Goal: Task Accomplishment & Management: Use online tool/utility

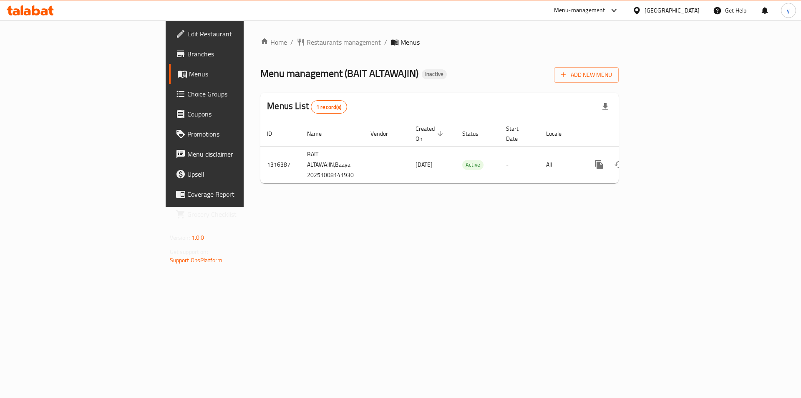
click at [619, 83] on div "Home / Restaurants management / Menus Menu management ( BAIT ALTAWAJIN ) Inacti…" at bounding box center [439, 113] width 359 height 153
click at [612, 70] on span "Add New Menu" at bounding box center [586, 75] width 51 height 10
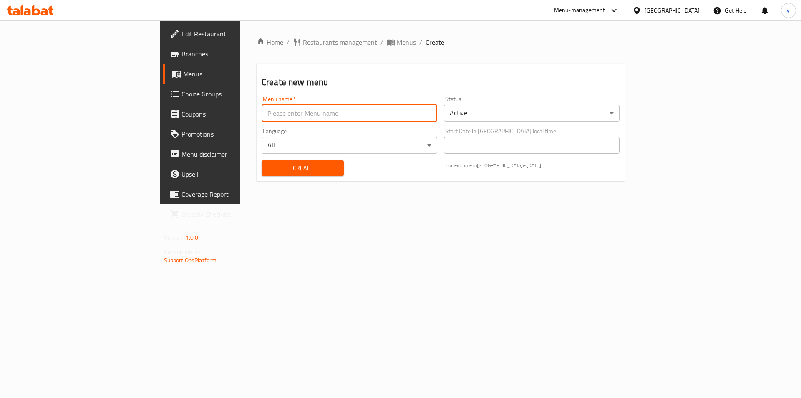
click at [262, 111] on input "text" at bounding box center [350, 113] width 176 height 17
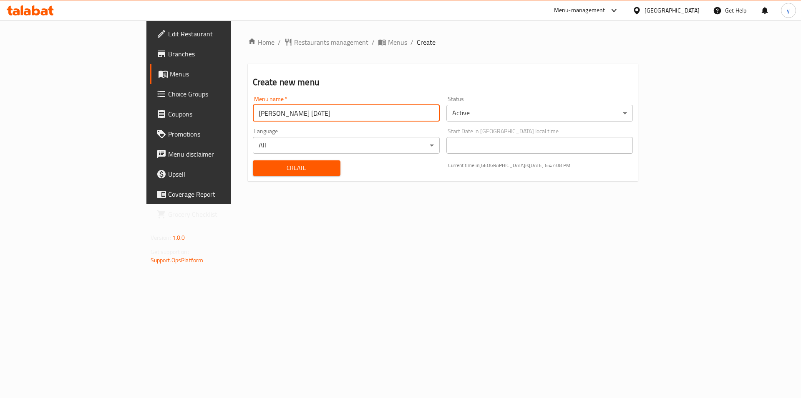
click at [253, 115] on input "[PERSON_NAME] [DATE]" at bounding box center [346, 113] width 187 height 17
drag, startPoint x: 187, startPoint y: 114, endPoint x: 192, endPoint y: 115, distance: 5.7
click at [253, 115] on input "Youssef [DATE]" at bounding box center [346, 113] width 187 height 17
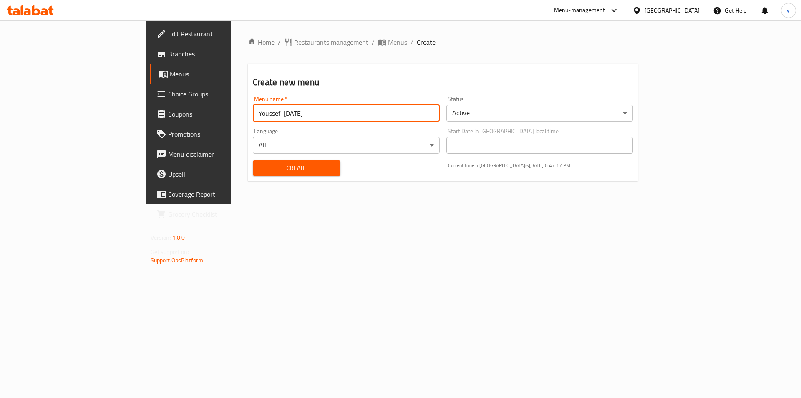
type input "Youssef [DATE]"
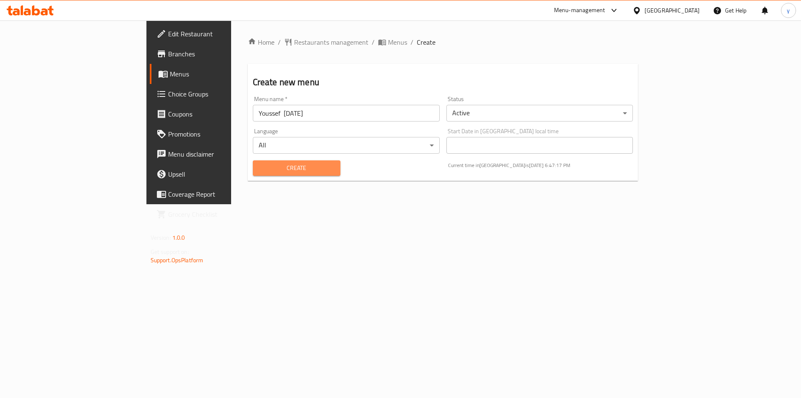
click at [269, 170] on span "Create" at bounding box center [297, 168] width 74 height 10
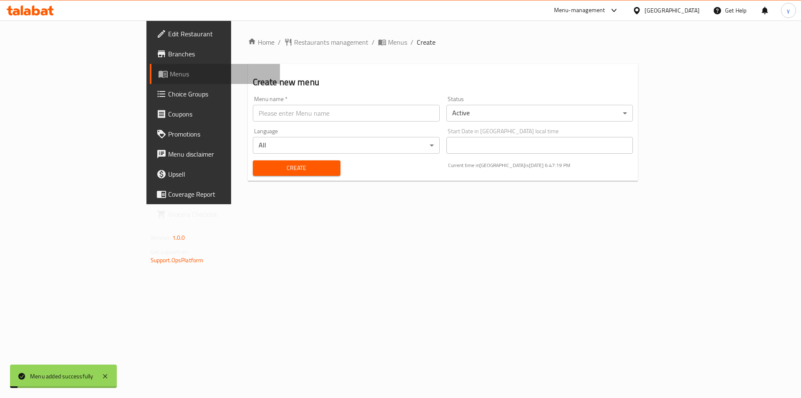
click at [170, 74] on span "Menus" at bounding box center [222, 74] width 104 height 10
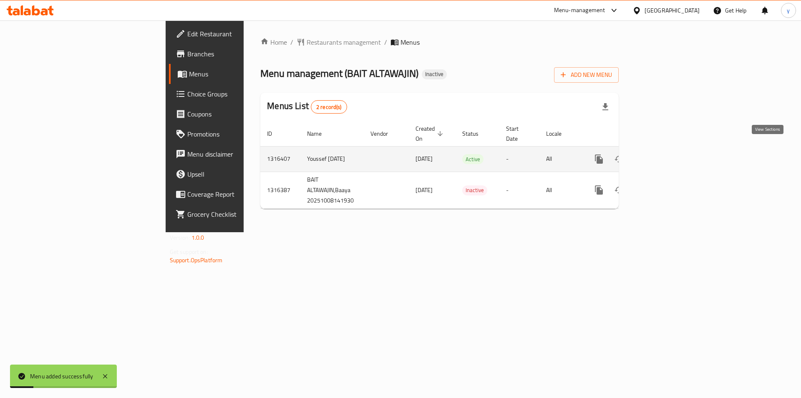
click at [665, 154] on icon "enhanced table" at bounding box center [660, 159] width 10 height 10
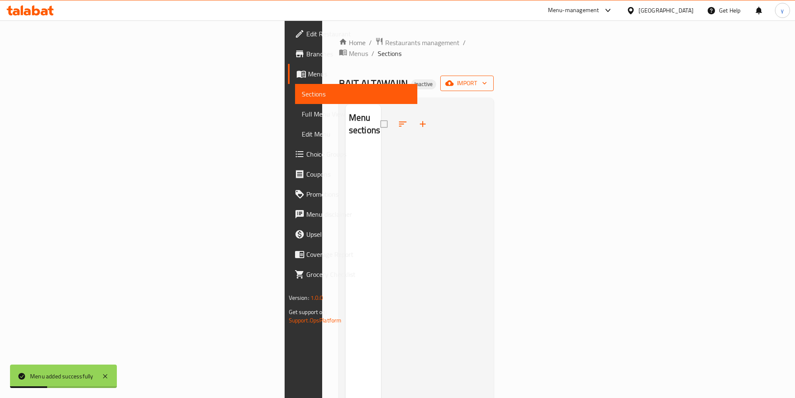
click at [487, 78] on span "import" at bounding box center [467, 83] width 40 height 10
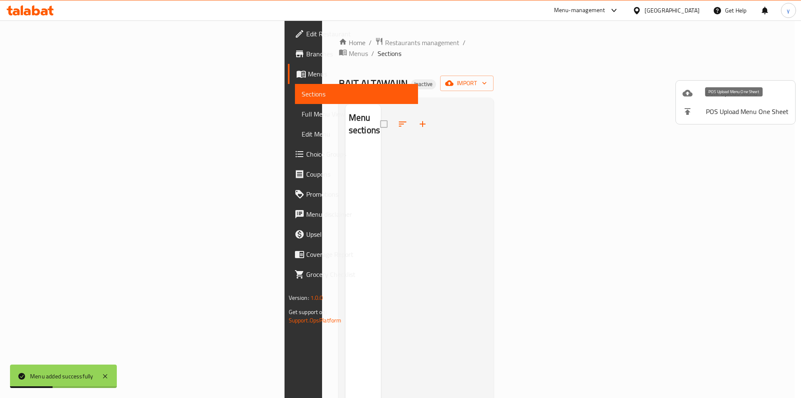
click at [706, 92] on span "Bulk Upload Menu" at bounding box center [747, 93] width 83 height 10
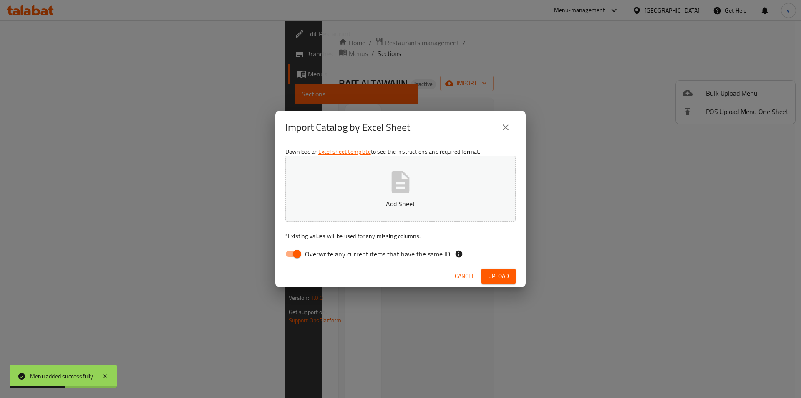
click at [291, 254] on input "Overwrite any current items that have the same ID." at bounding box center [297, 254] width 48 height 16
checkbox input "false"
click at [361, 185] on button "Add Sheet" at bounding box center [401, 189] width 230 height 66
click at [503, 272] on span "Upload" at bounding box center [498, 276] width 21 height 10
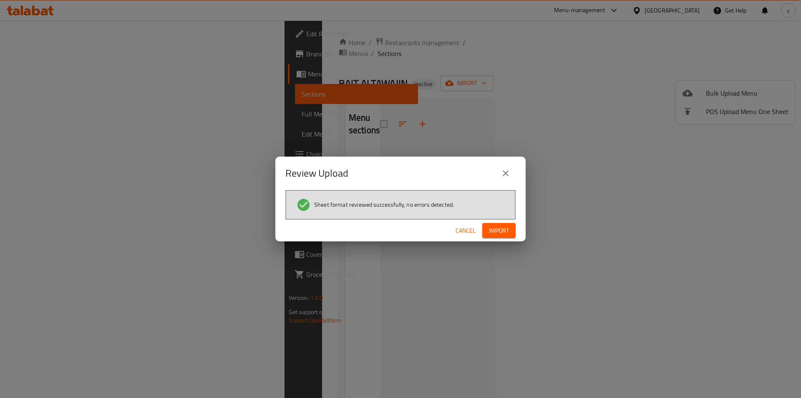
click at [504, 232] on span "Import" at bounding box center [499, 230] width 20 height 10
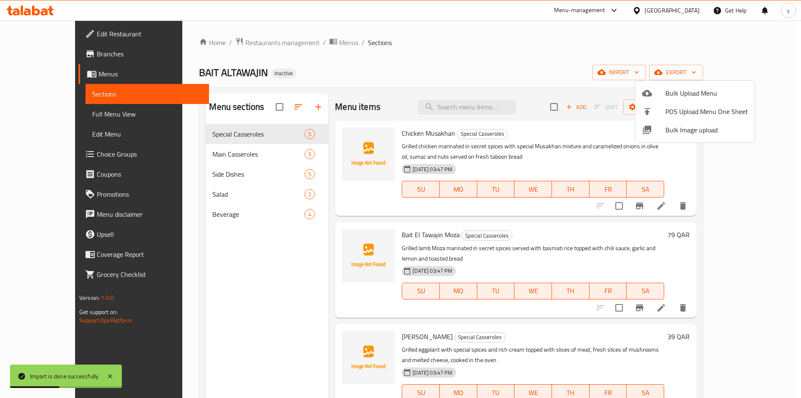
click at [70, 107] on div at bounding box center [400, 199] width 801 height 398
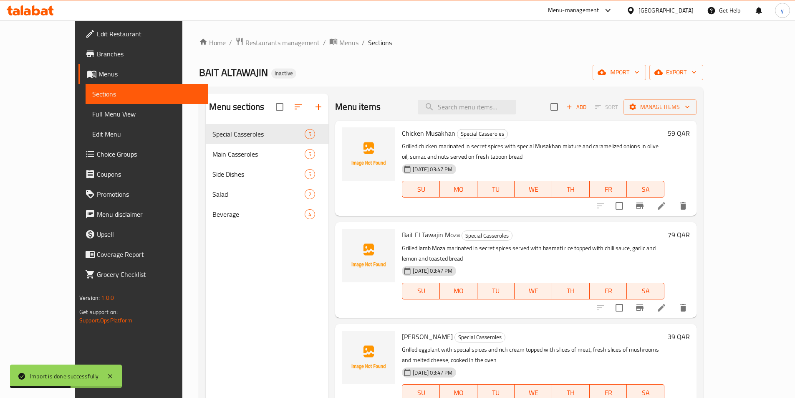
click at [92, 109] on span "Full Menu View" at bounding box center [146, 114] width 109 height 10
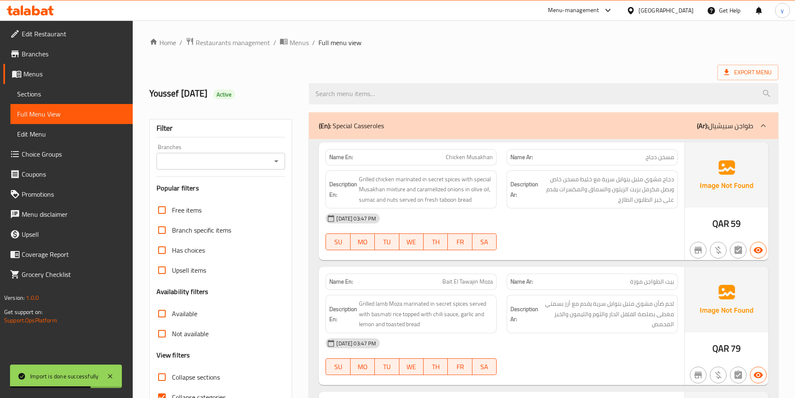
scroll to position [125, 0]
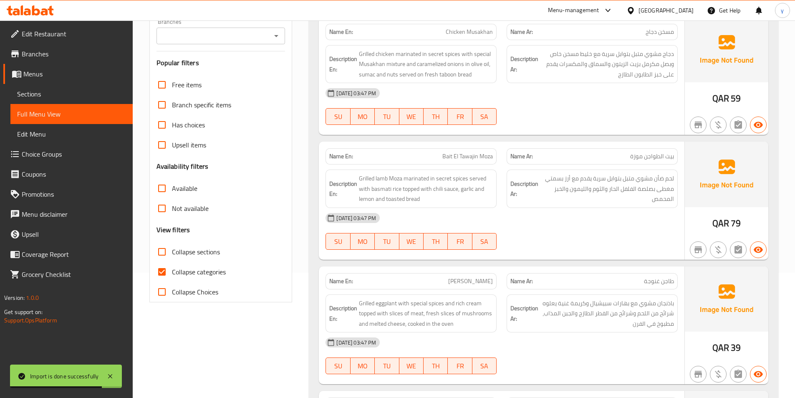
click at [206, 272] on span "Collapse categories" at bounding box center [199, 272] width 54 height 10
click at [172, 272] on input "Collapse categories" at bounding box center [162, 272] width 20 height 20
checkbox input "false"
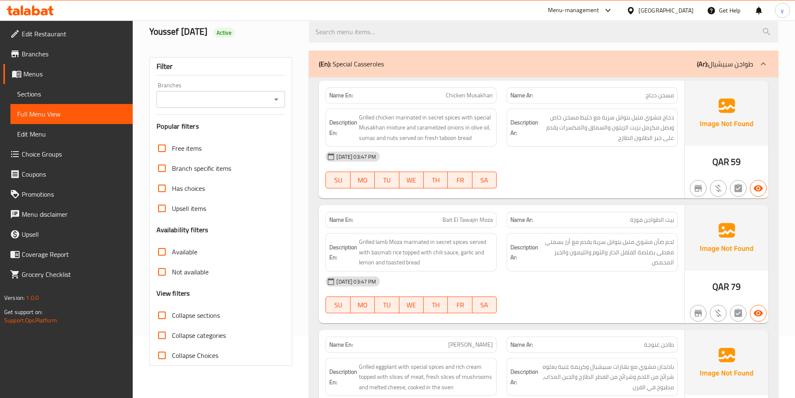
scroll to position [0, 0]
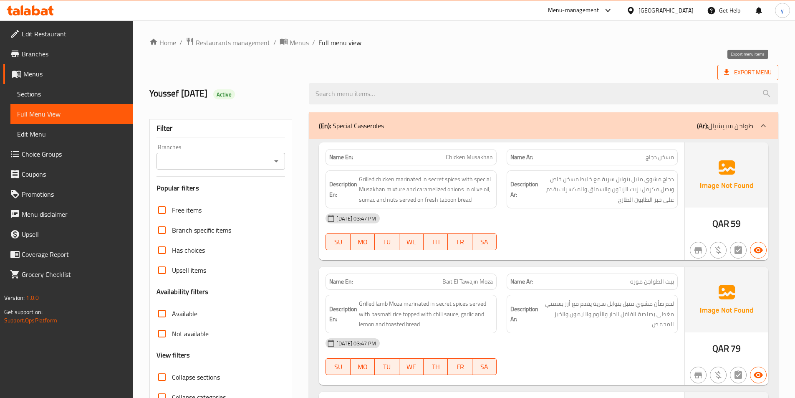
click at [748, 77] on span "Export Menu" at bounding box center [748, 72] width 48 height 10
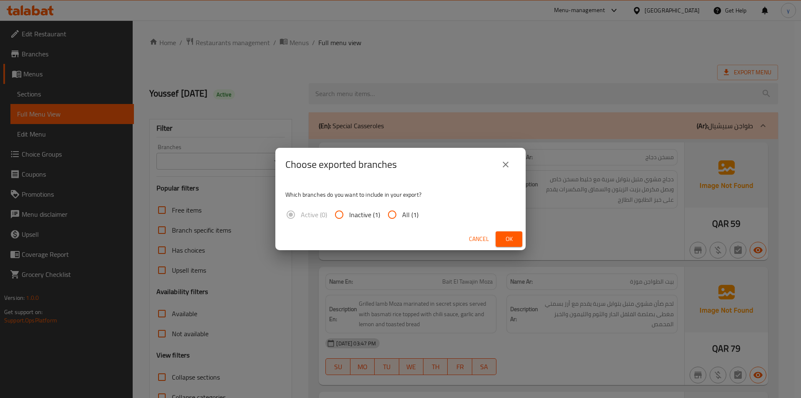
click at [396, 217] on input "All (1)" at bounding box center [392, 215] width 20 height 20
radio input "true"
click at [506, 240] on span "Ok" at bounding box center [509, 239] width 13 height 10
